Goal: Information Seeking & Learning: Learn about a topic

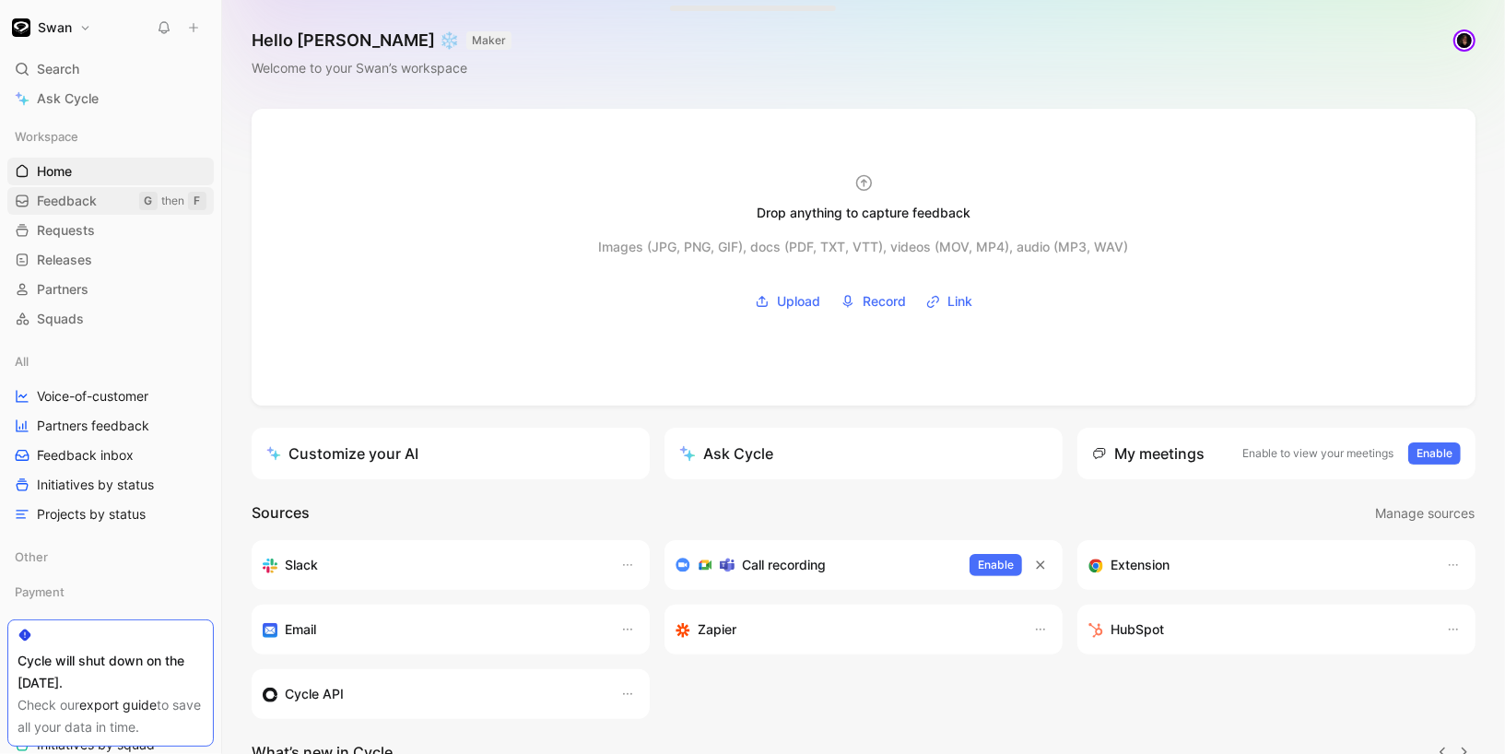
click at [142, 204] on div "G" at bounding box center [148, 201] width 18 height 18
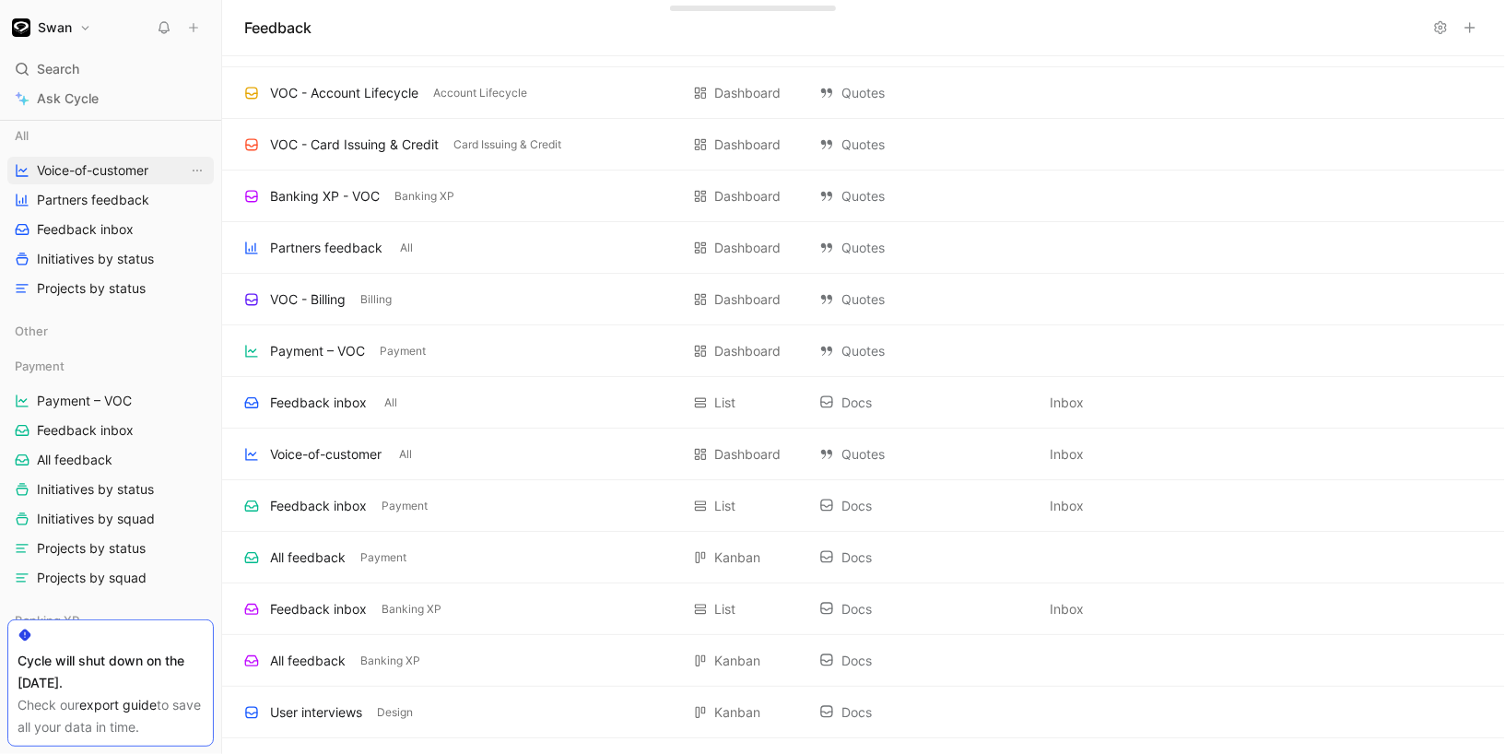
scroll to position [240, 0]
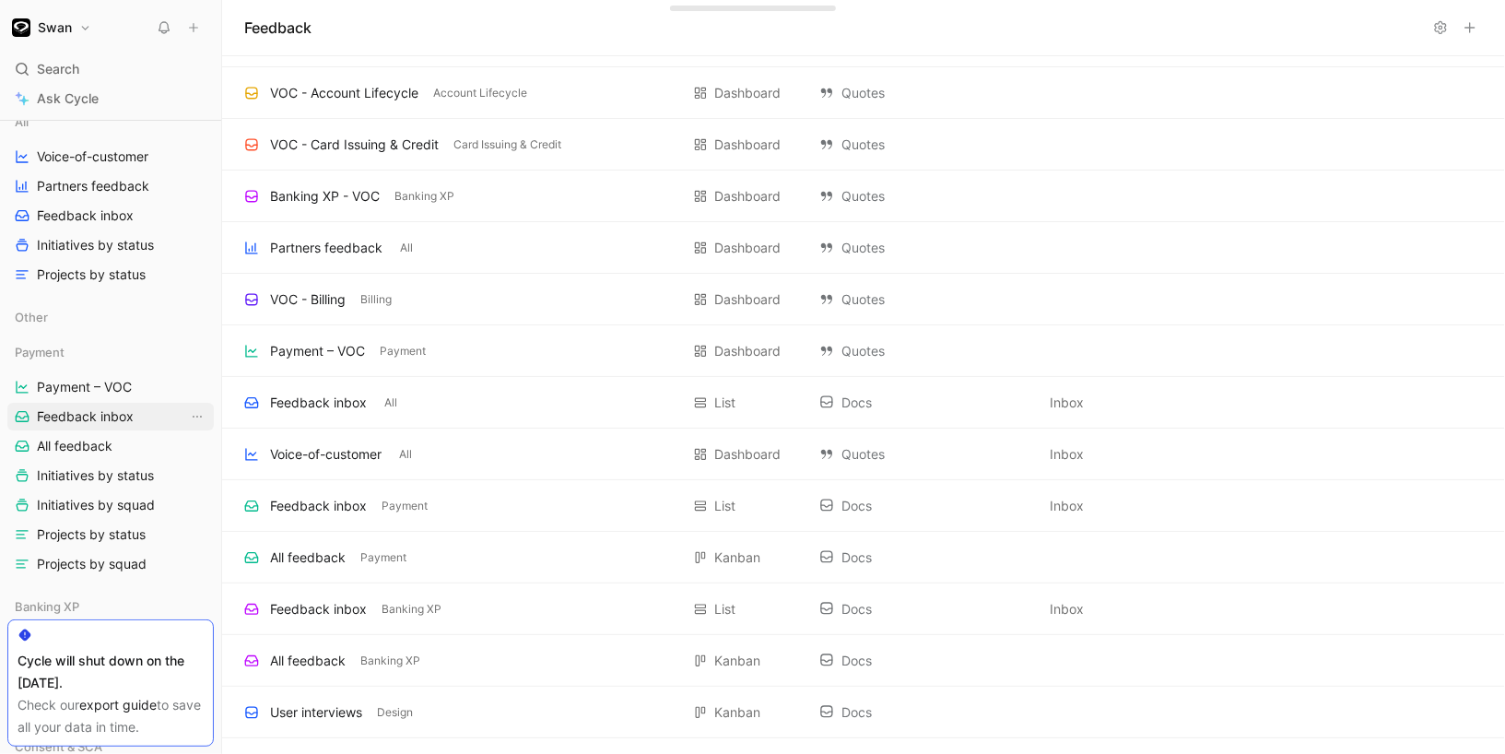
click at [110, 424] on span "Feedback inbox" at bounding box center [85, 416] width 97 height 18
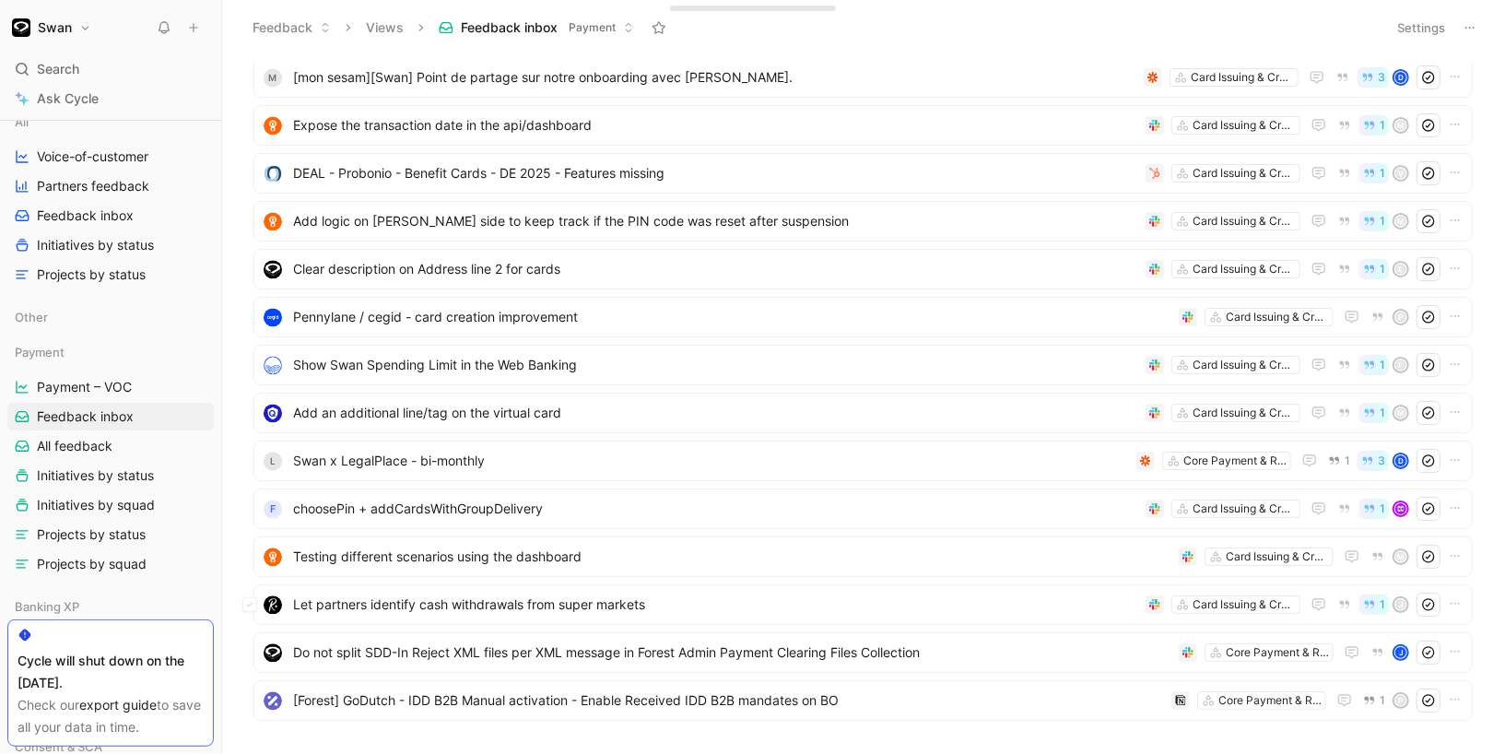
scroll to position [6957, 0]
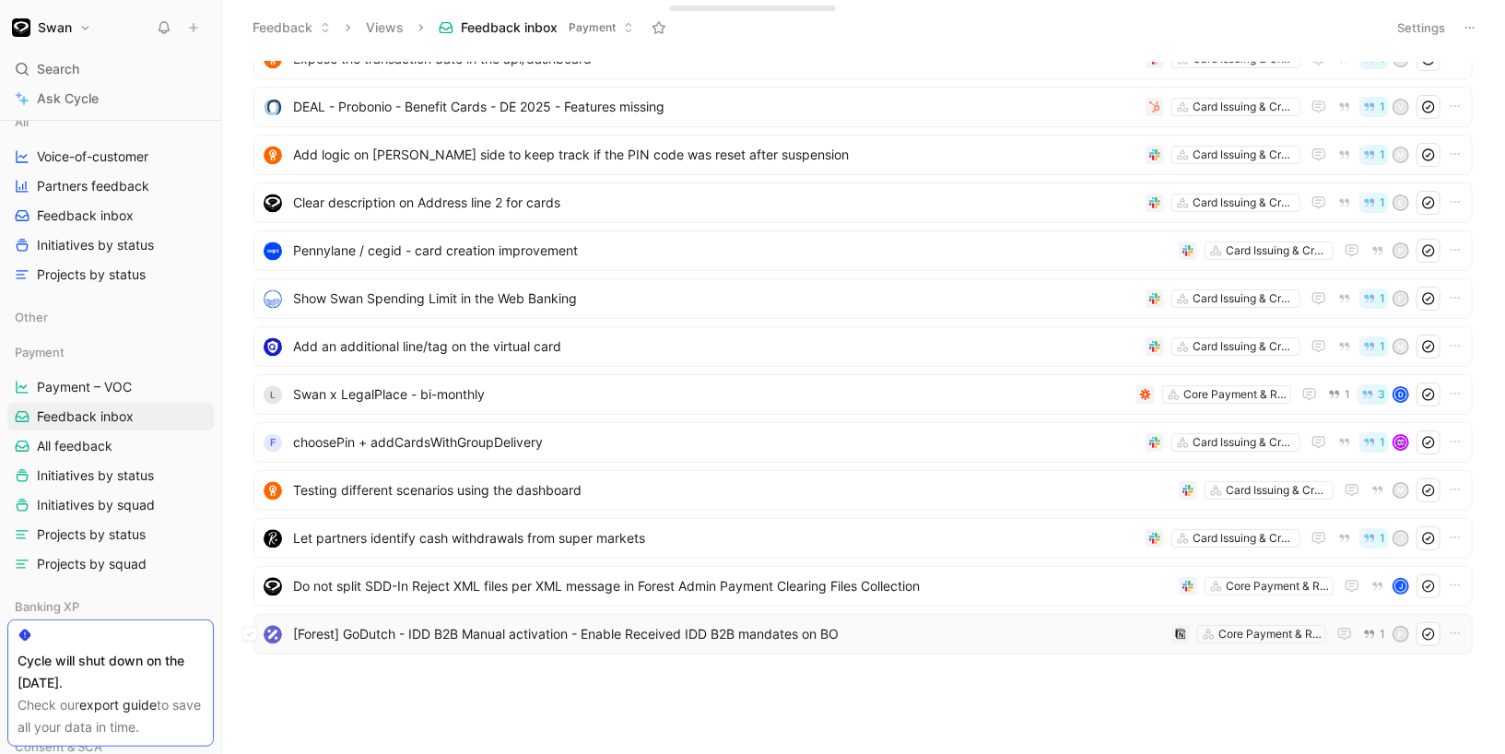
click at [549, 645] on div "[Forest] GoDutch - IDD B2B Manual activation - Enable Received IDD B2B mandates…" at bounding box center [863, 634] width 1207 height 24
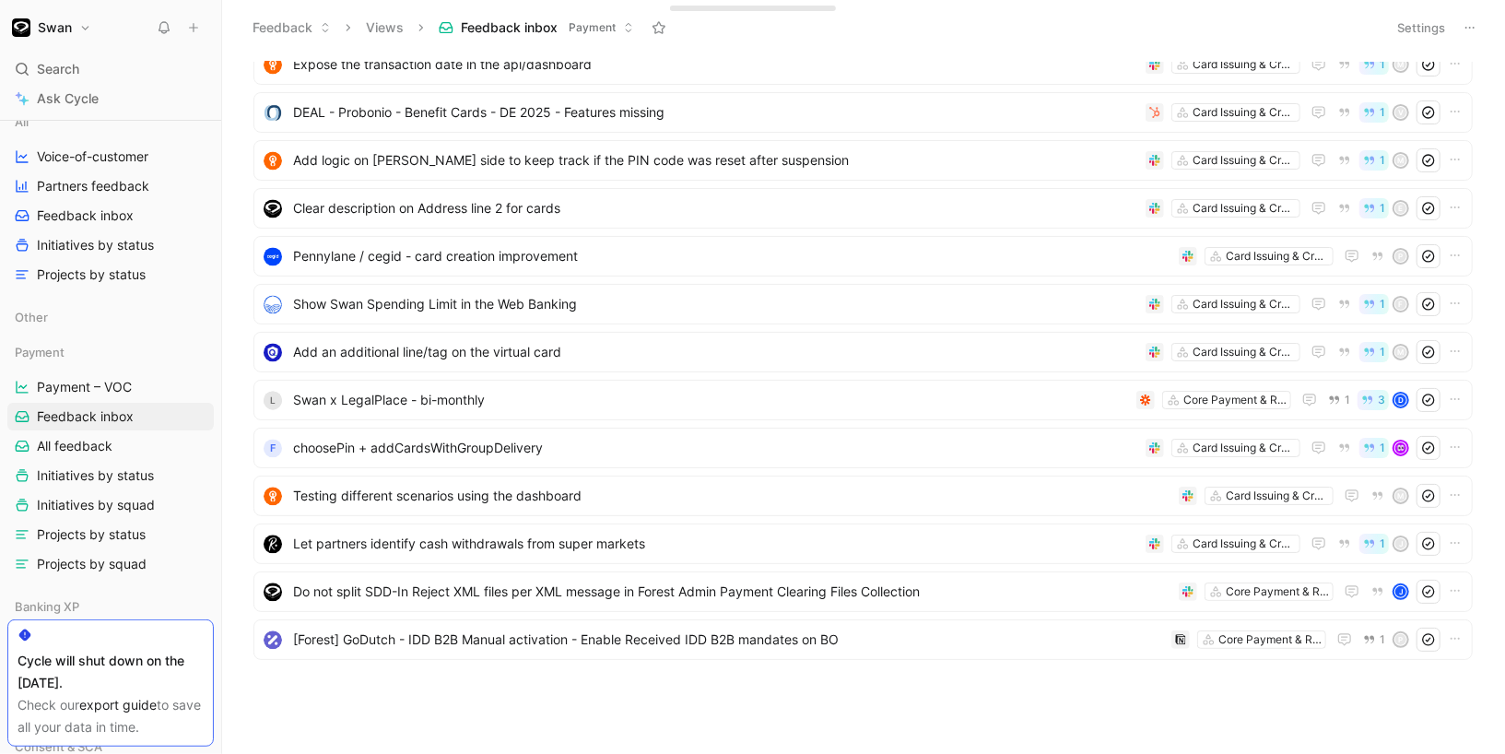
click at [1467, 28] on icon at bounding box center [1470, 27] width 15 height 15
click at [1425, 18] on button "Settings" at bounding box center [1421, 28] width 65 height 26
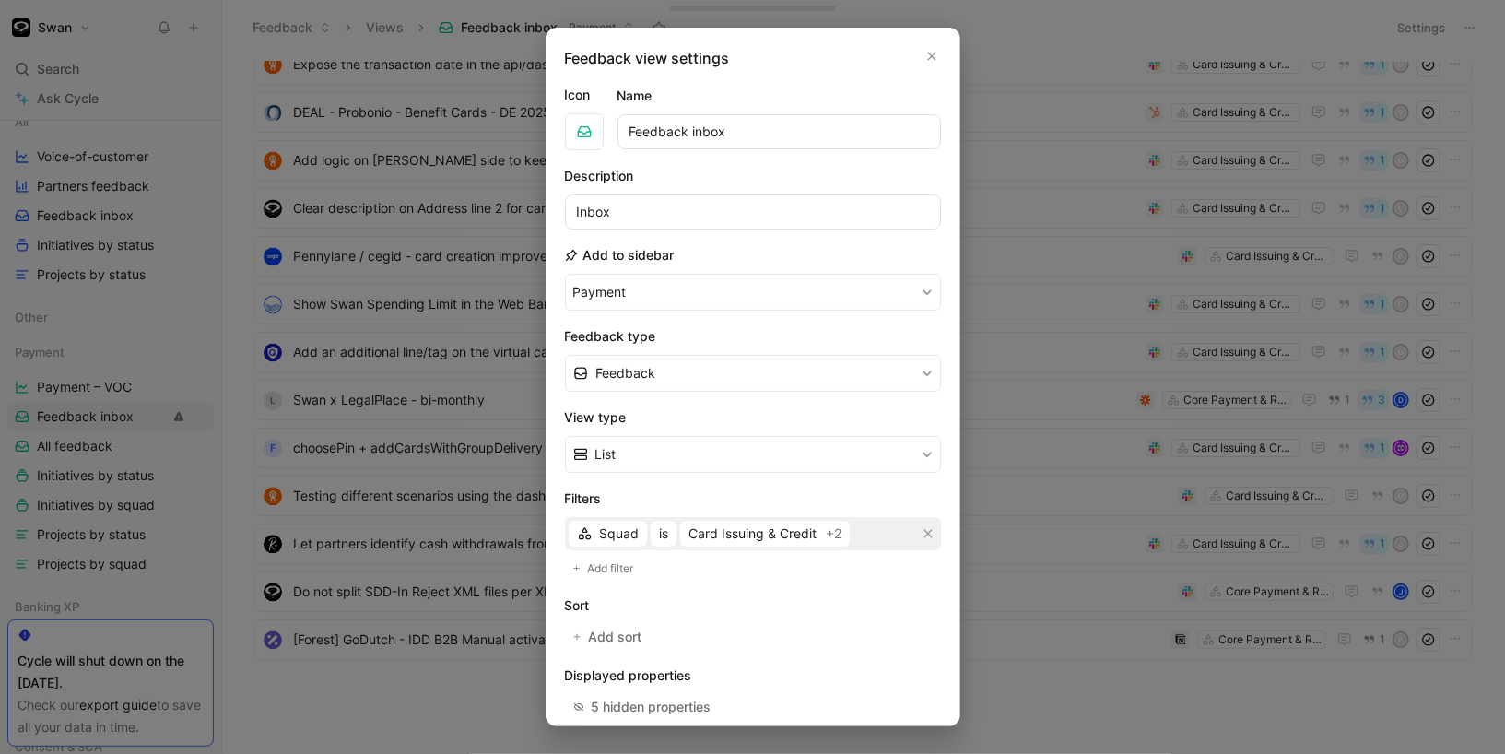
scroll to position [19, 0]
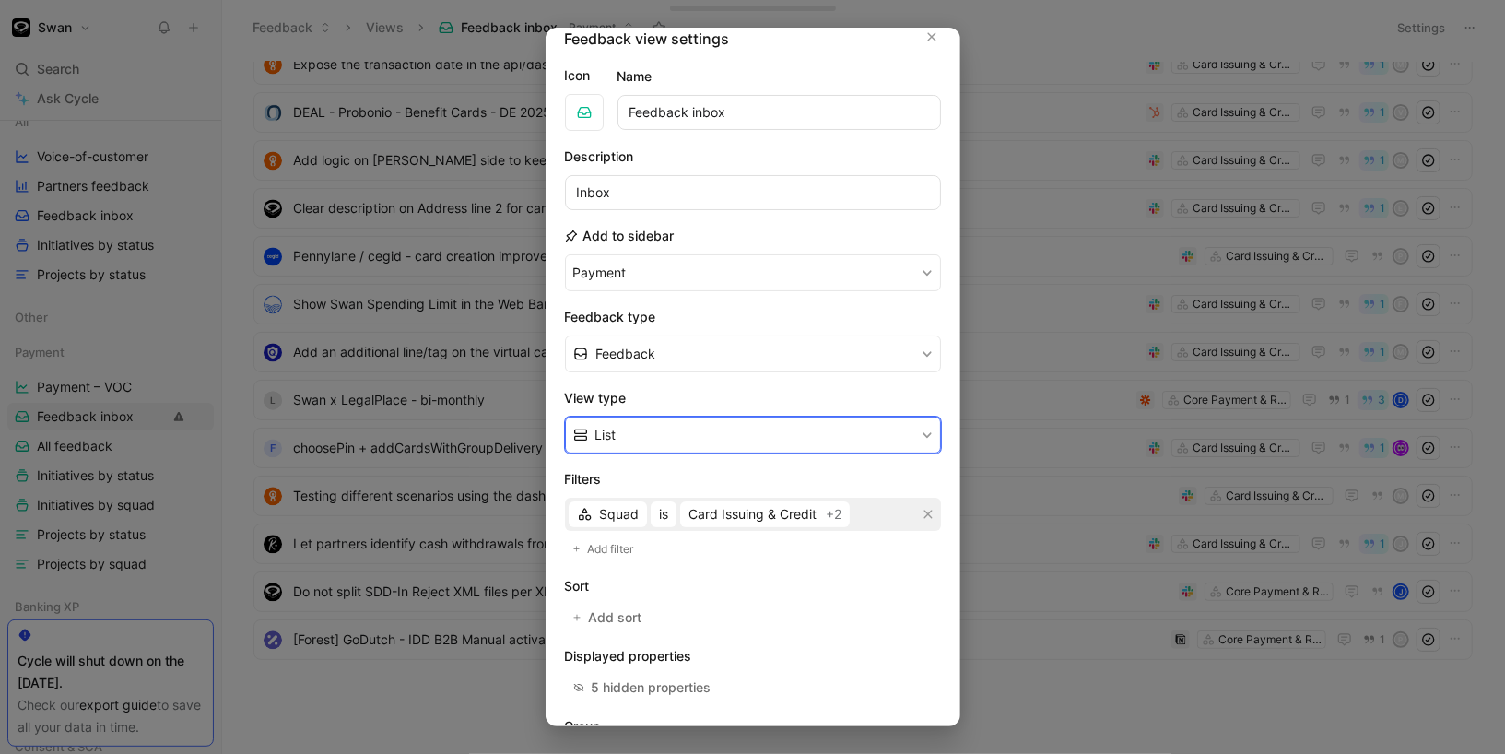
click at [724, 428] on button "List" at bounding box center [753, 435] width 376 height 37
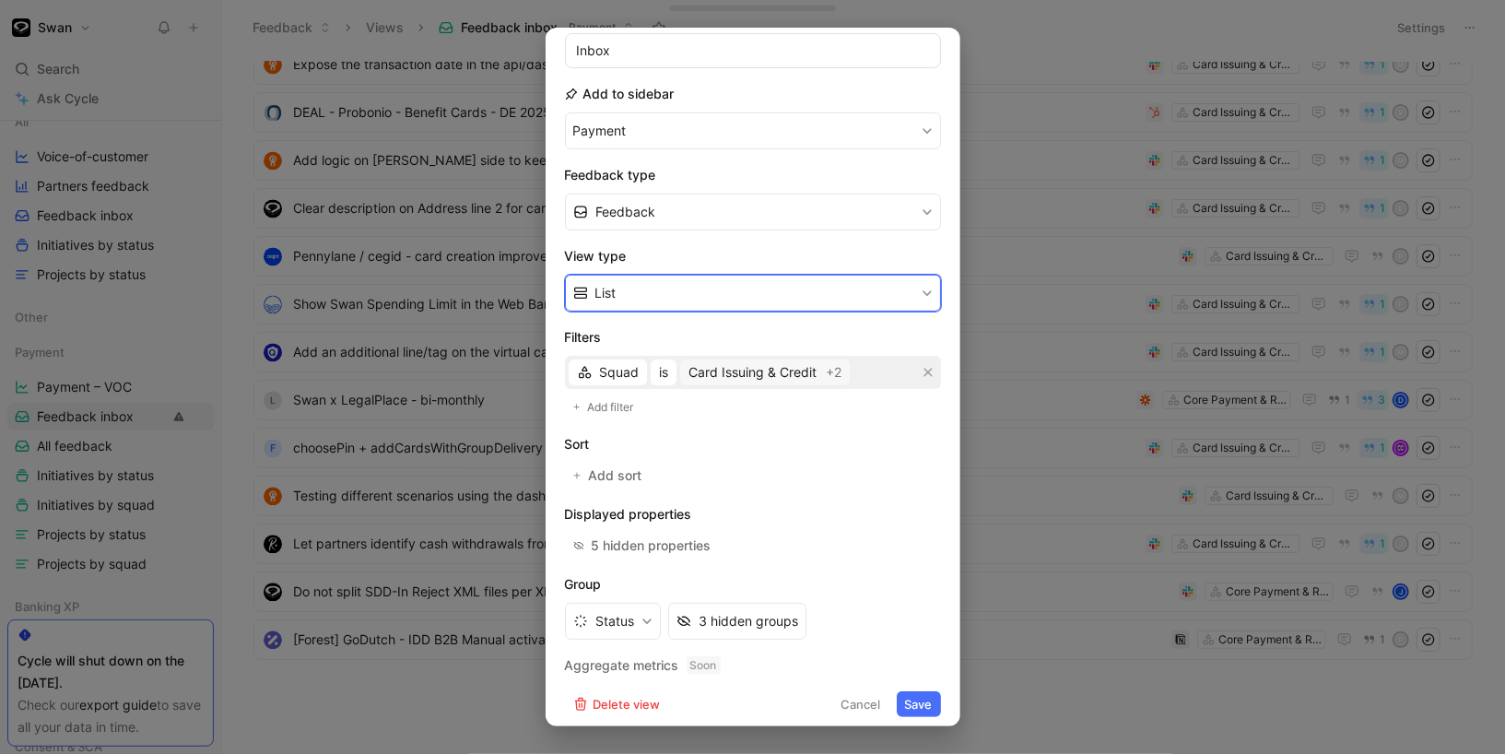
scroll to position [163, 0]
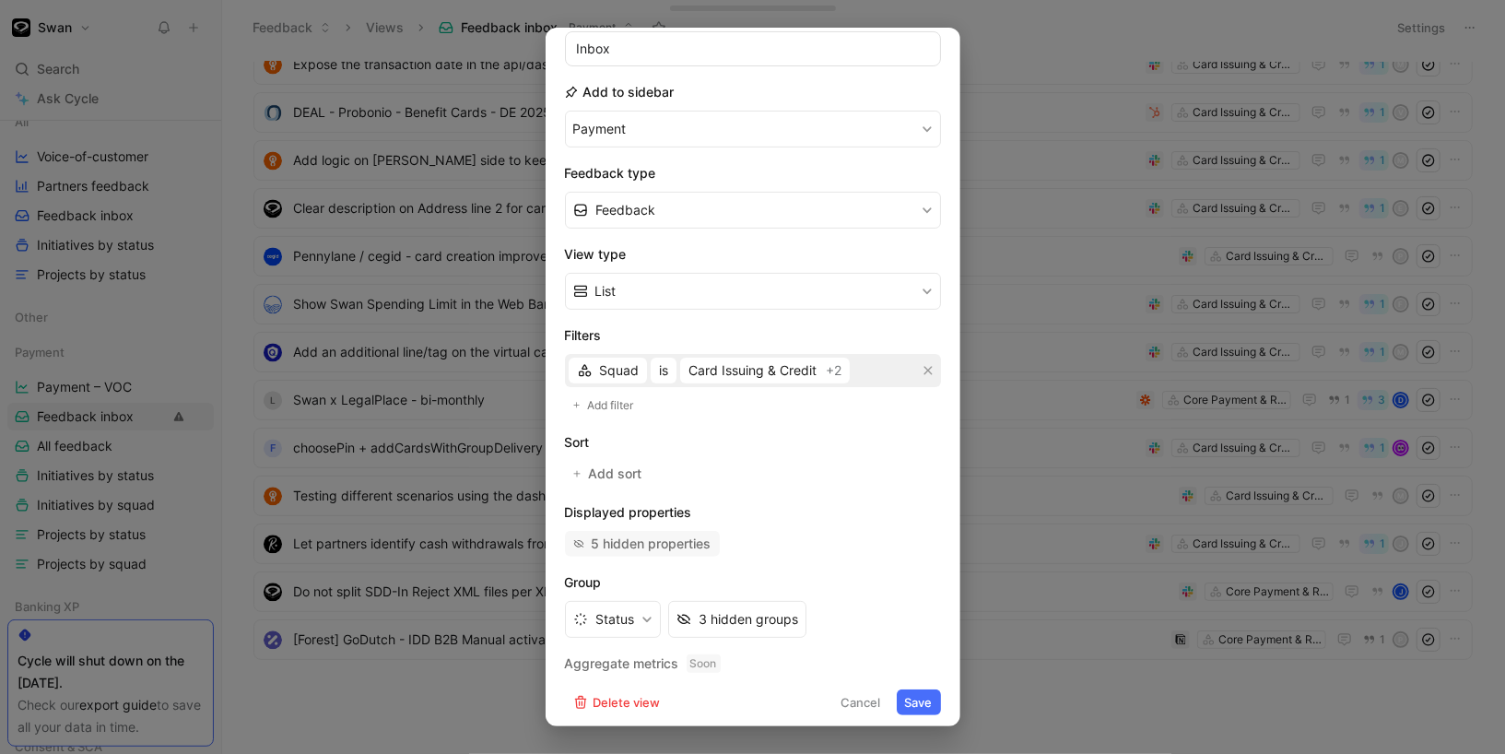
click at [665, 536] on div "5 hidden properties" at bounding box center [652, 544] width 120 height 22
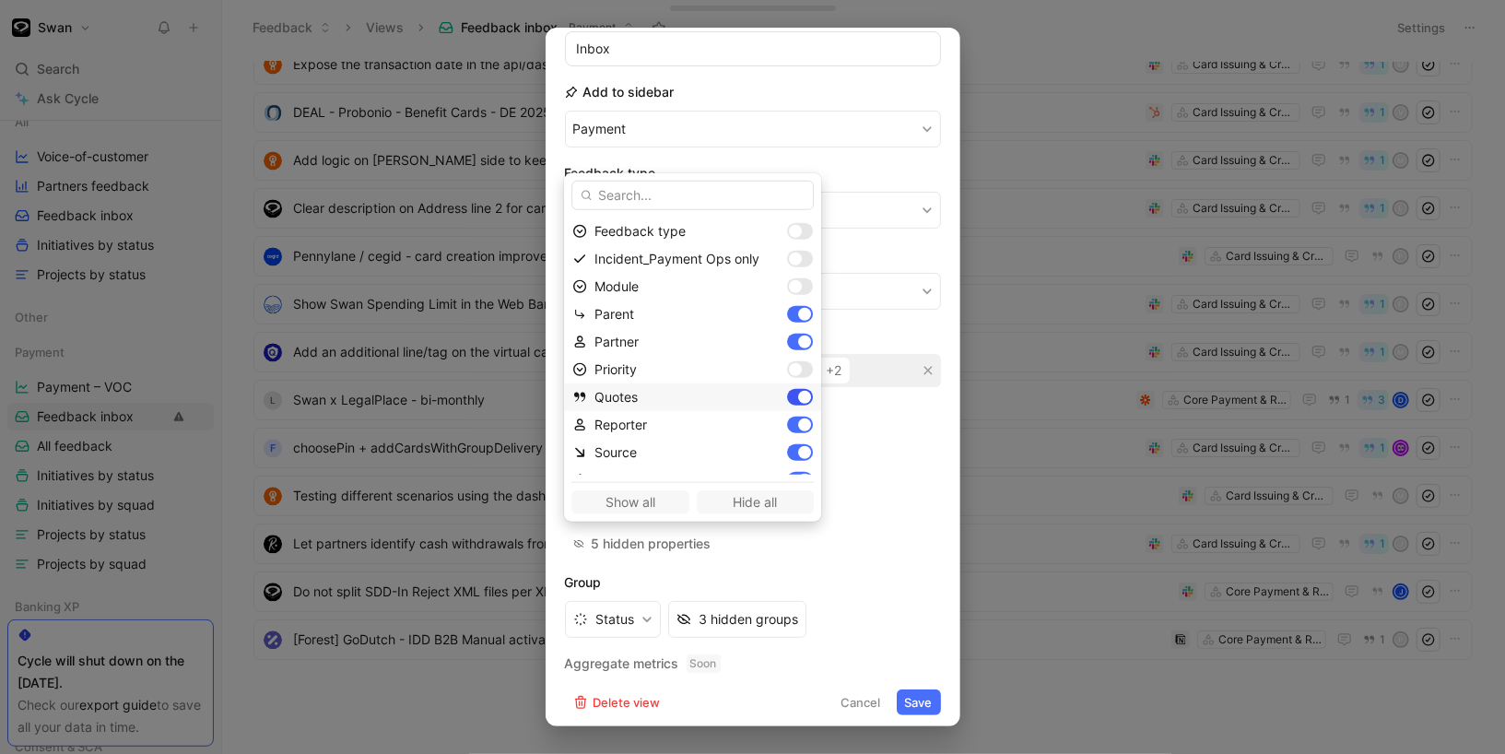
scroll to position [101, 0]
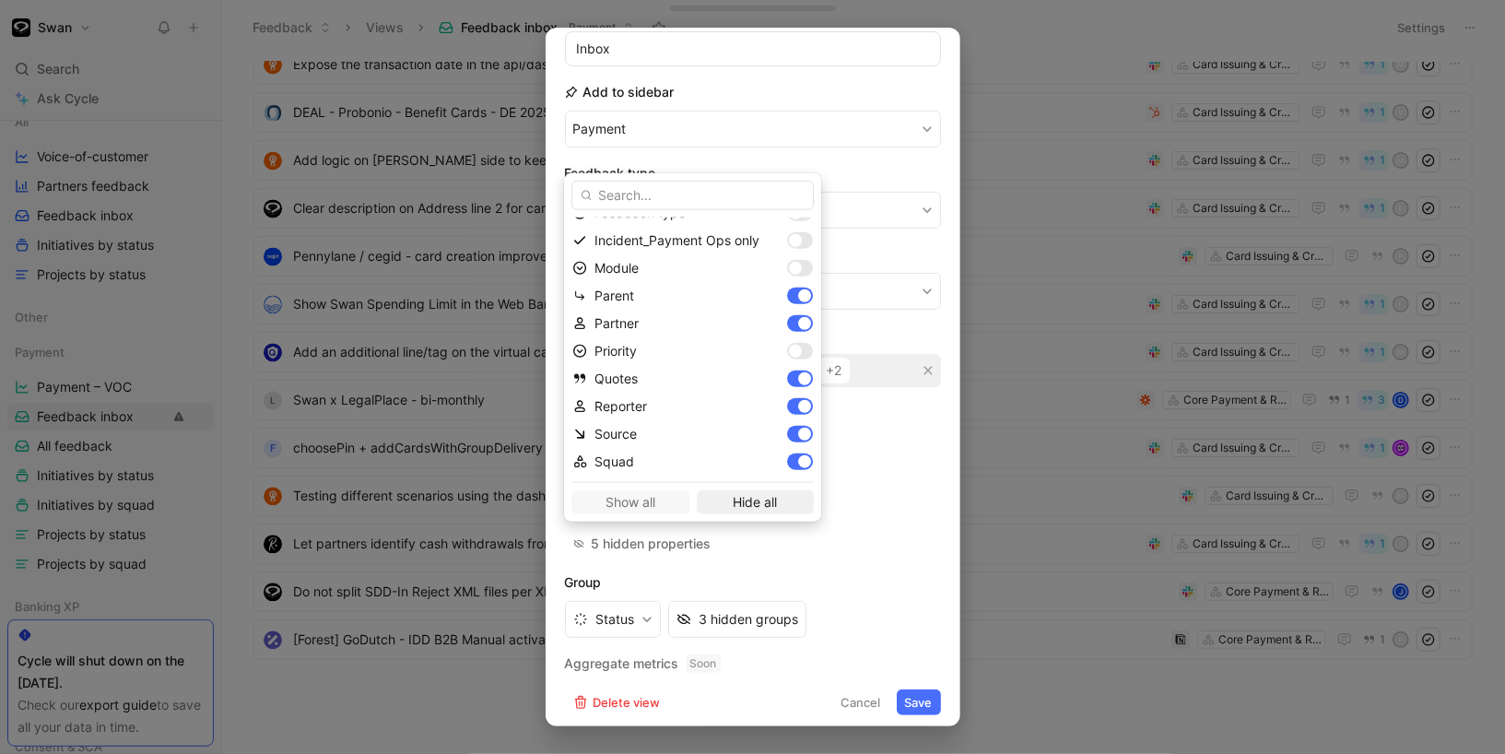
click at [743, 507] on span "Hide all" at bounding box center [755, 502] width 101 height 22
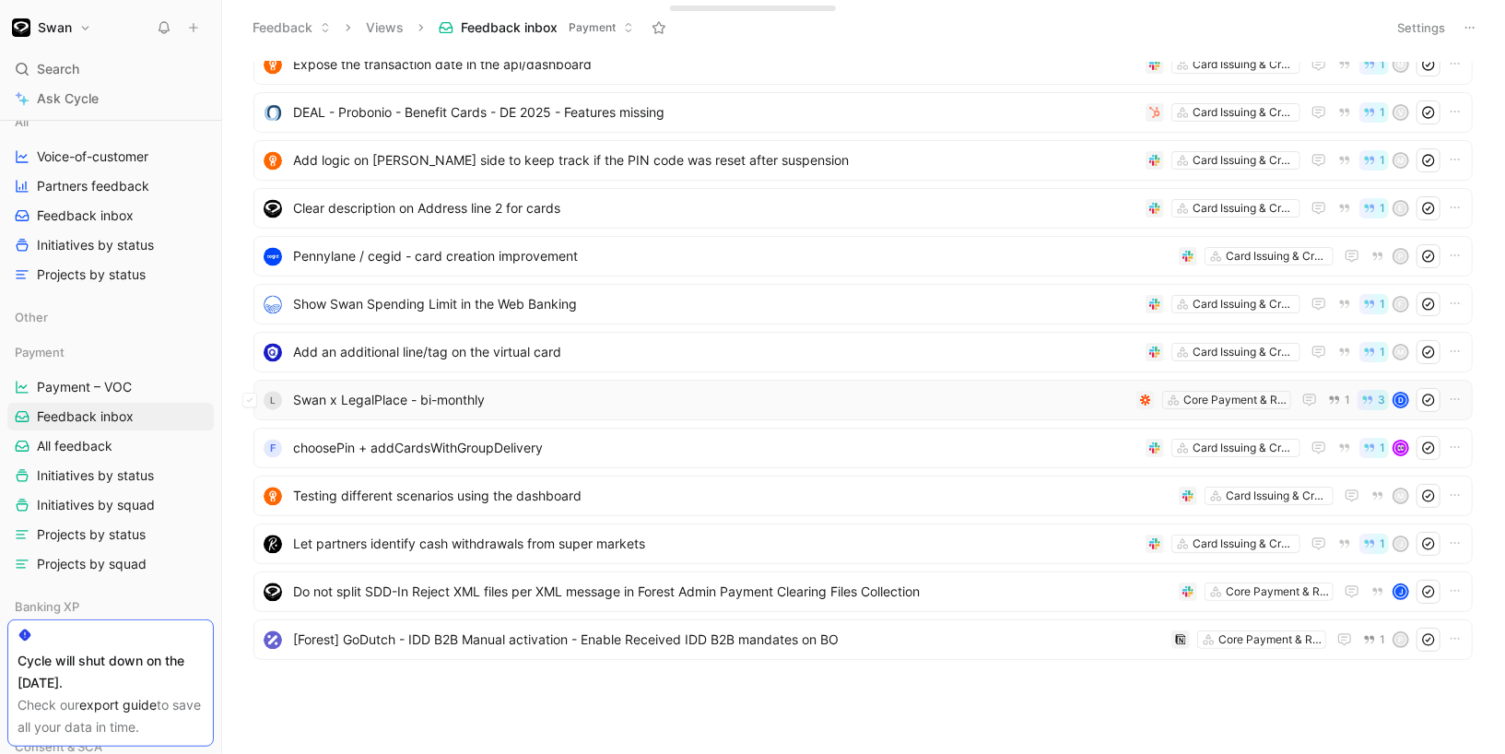
click at [540, 406] on span "Swan x LegalPlace - bi-monthly" at bounding box center [711, 400] width 836 height 22
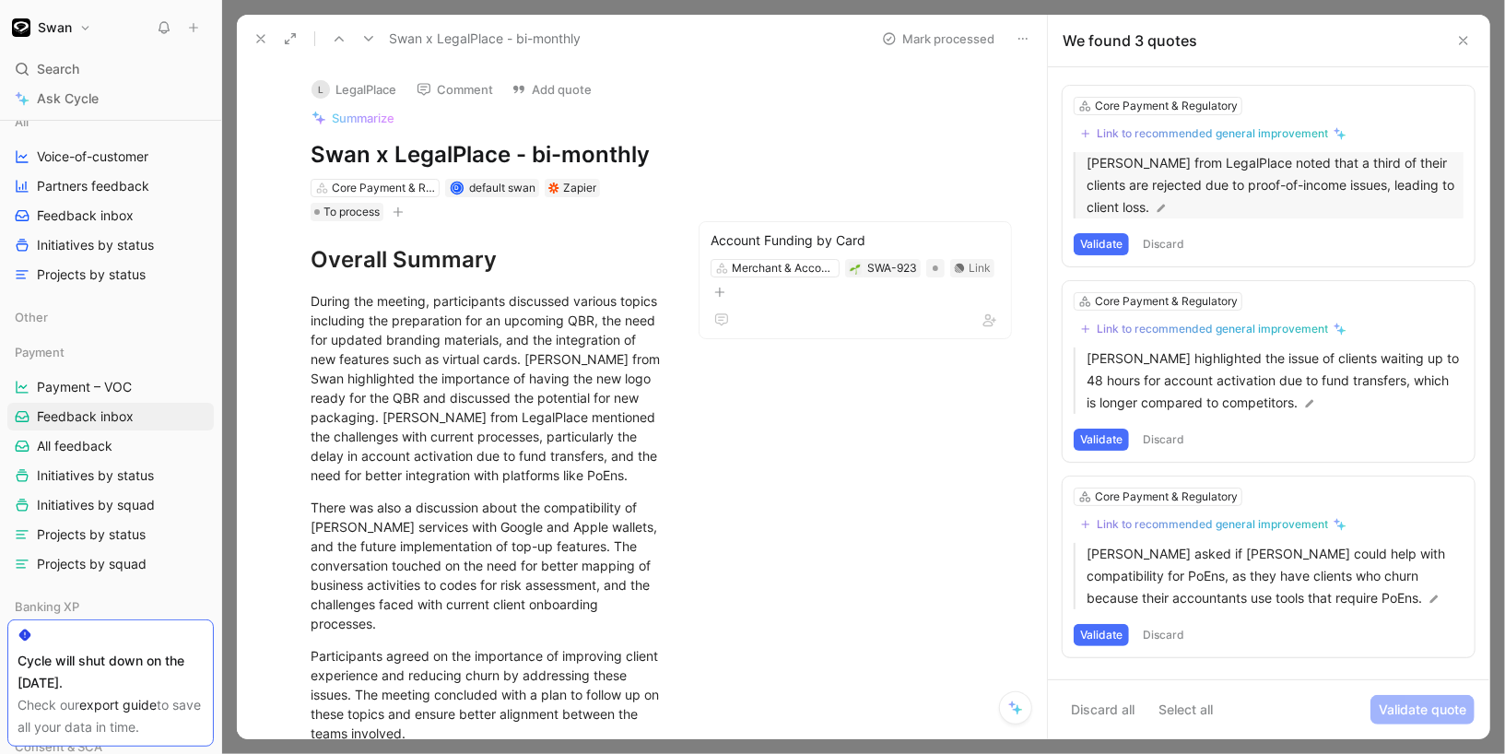
scroll to position [166, 0]
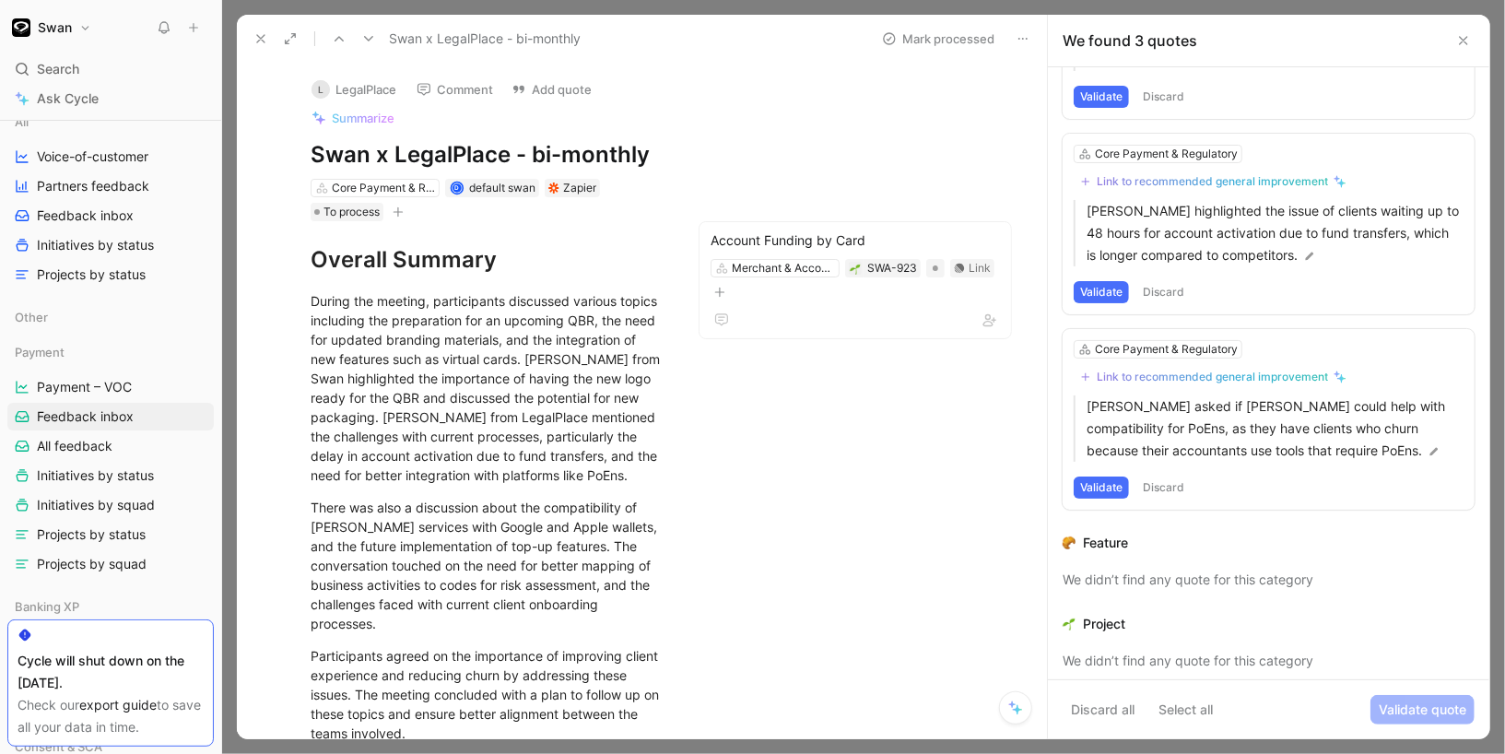
click at [1470, 38] on icon at bounding box center [1463, 40] width 15 height 15
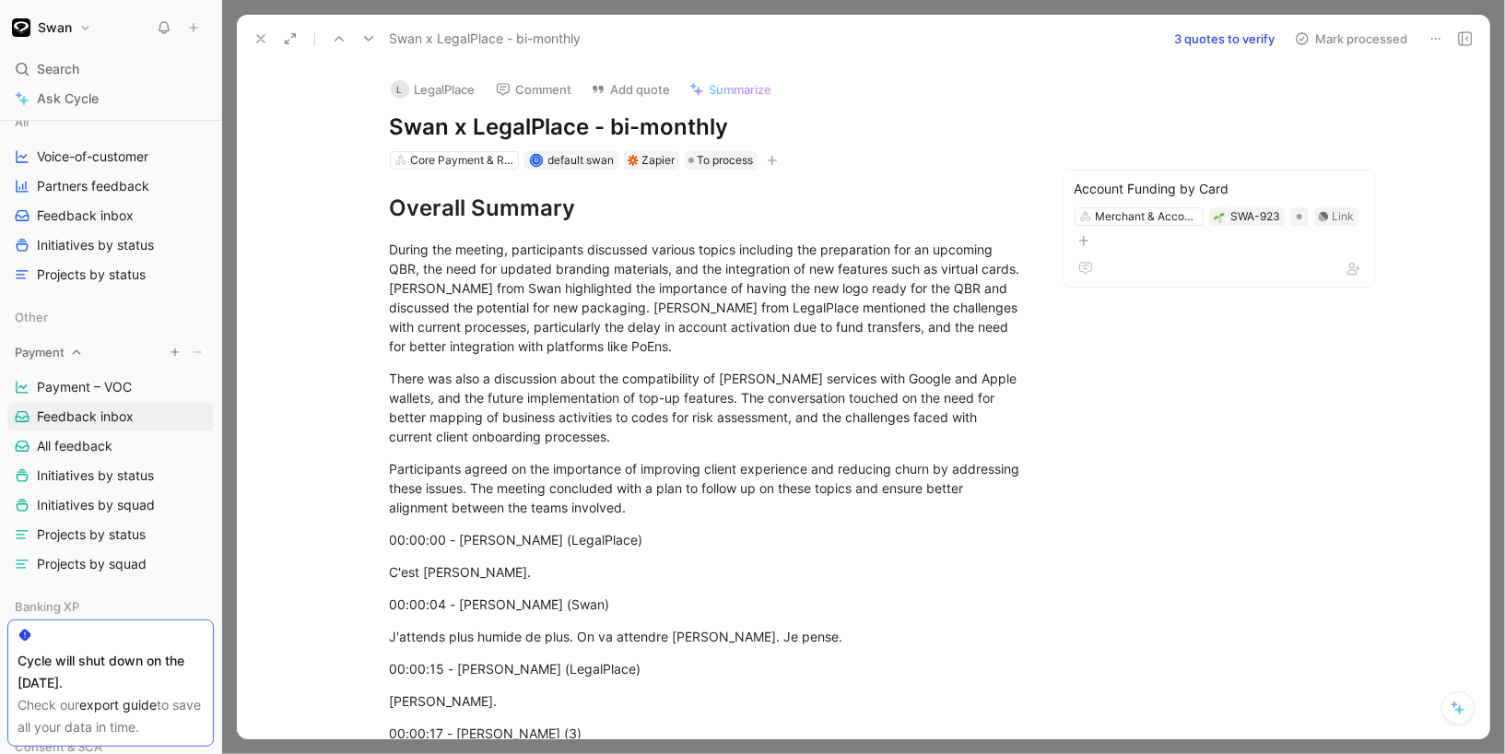
scroll to position [0, 0]
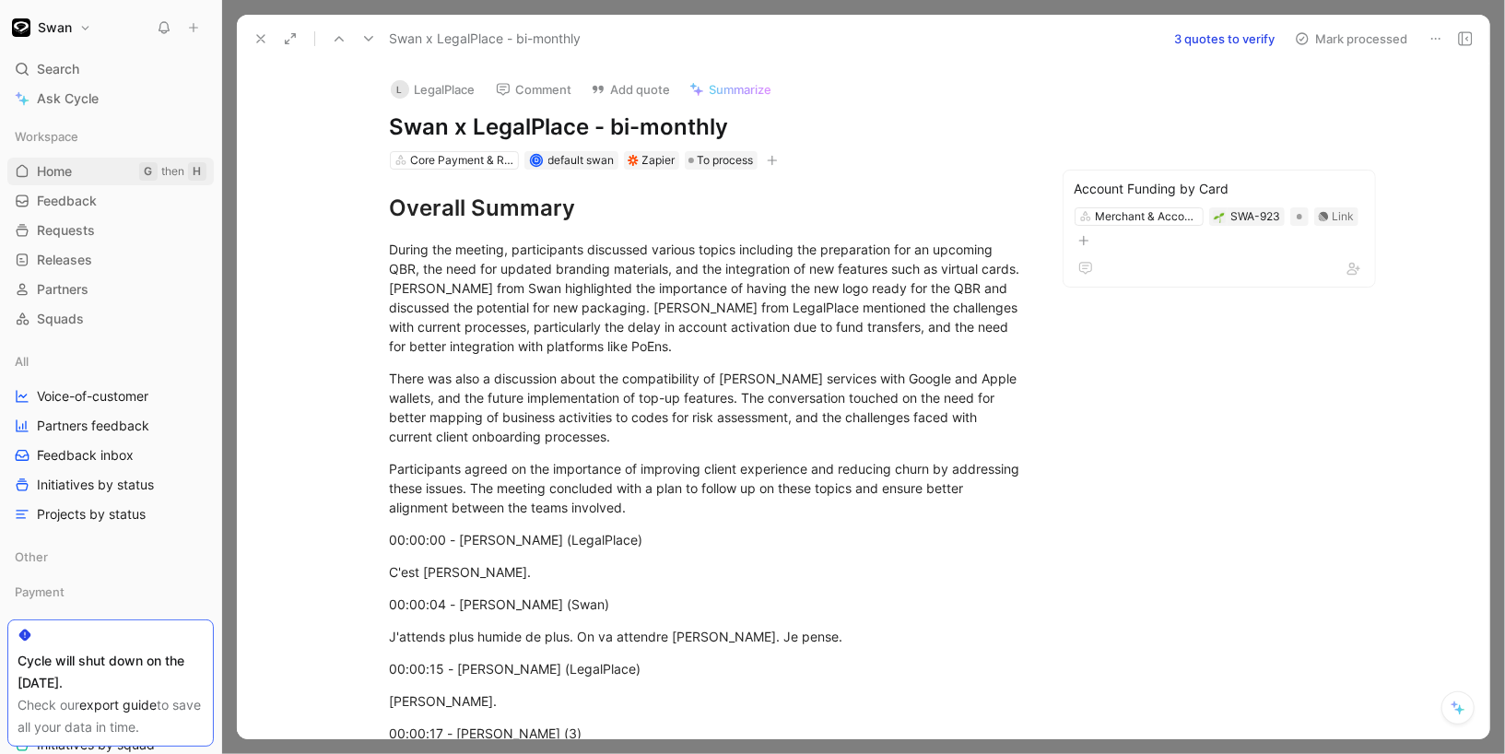
click at [89, 174] on link "Home G then H" at bounding box center [110, 172] width 206 height 28
